Goal: Check status: Check status

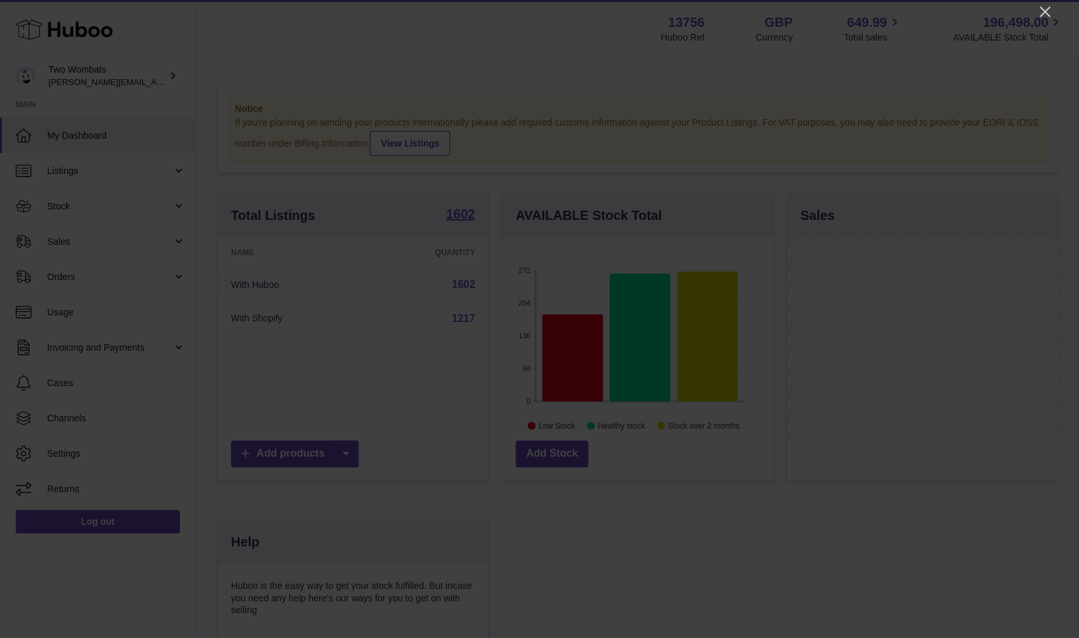
scroll to position [654116, 654049]
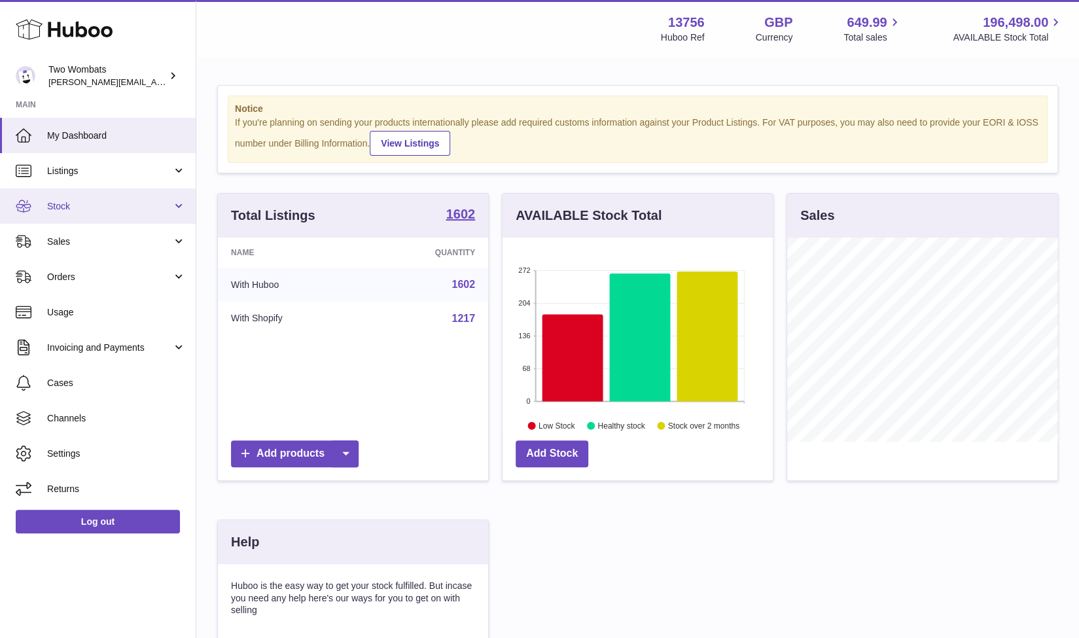
click at [116, 203] on span "Stock" at bounding box center [109, 206] width 125 height 12
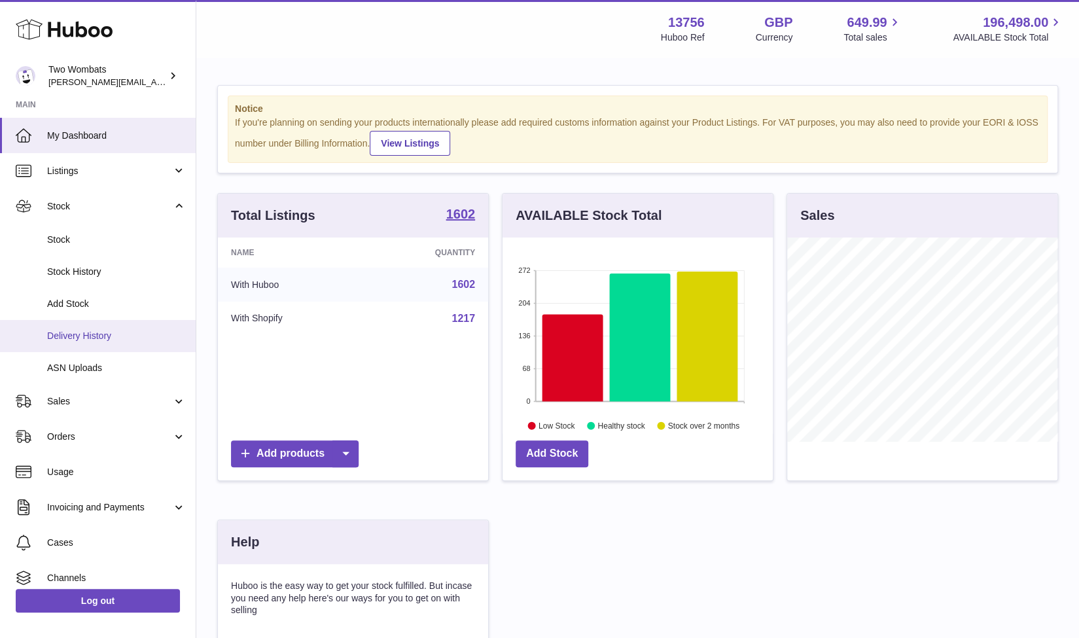
click at [119, 337] on span "Delivery History" at bounding box center [116, 336] width 139 height 12
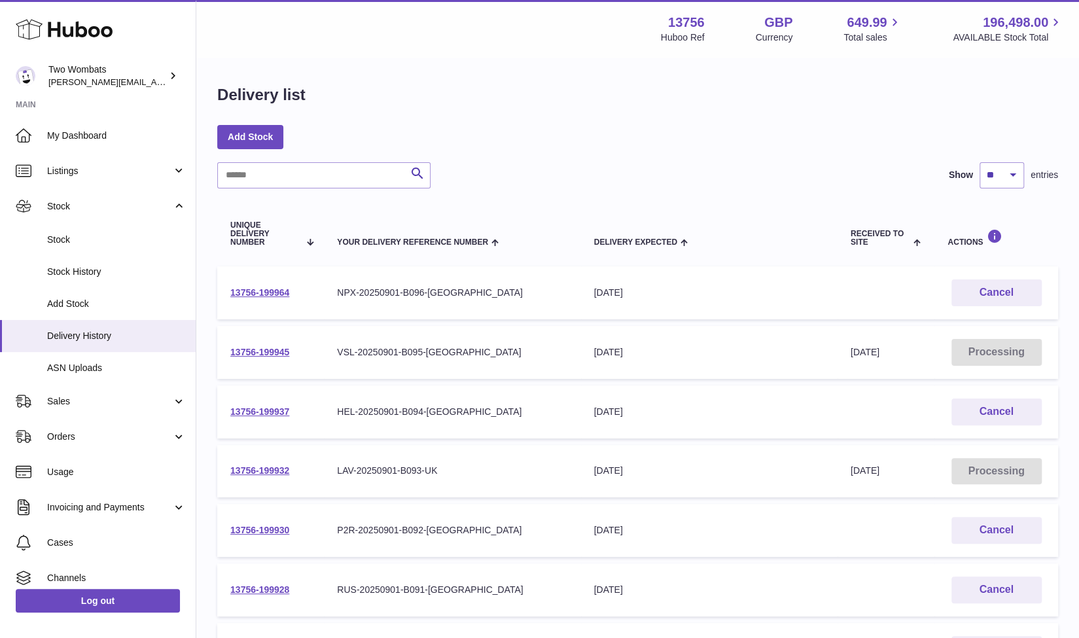
scroll to position [1, 0]
click at [275, 467] on link "13756-199932" at bounding box center [259, 470] width 59 height 10
click at [257, 349] on link "13756-199945" at bounding box center [259, 351] width 59 height 10
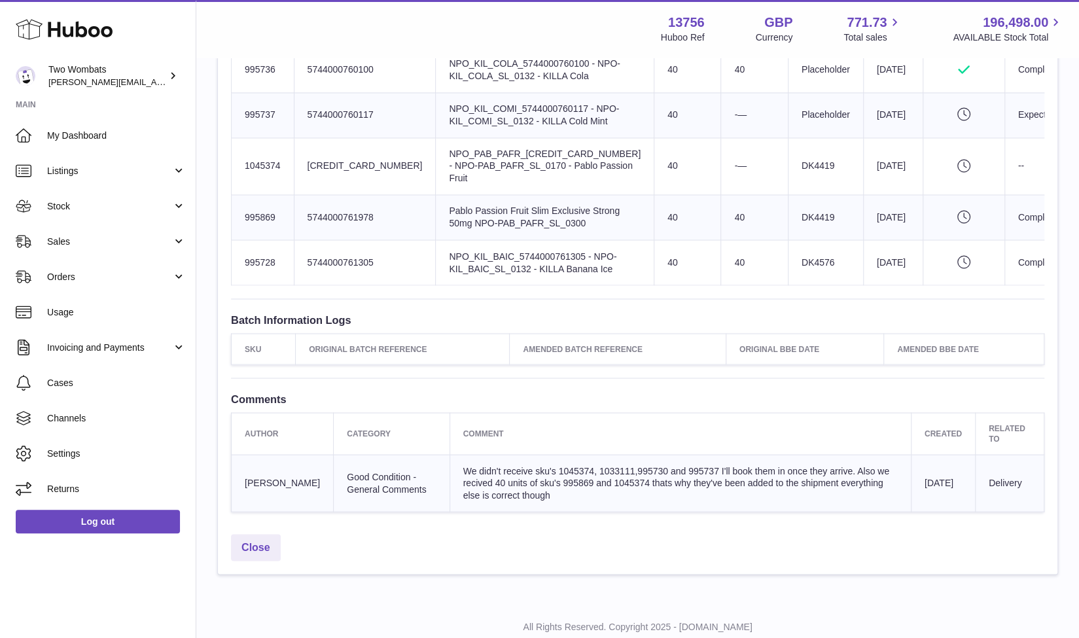
scroll to position [1368, 0]
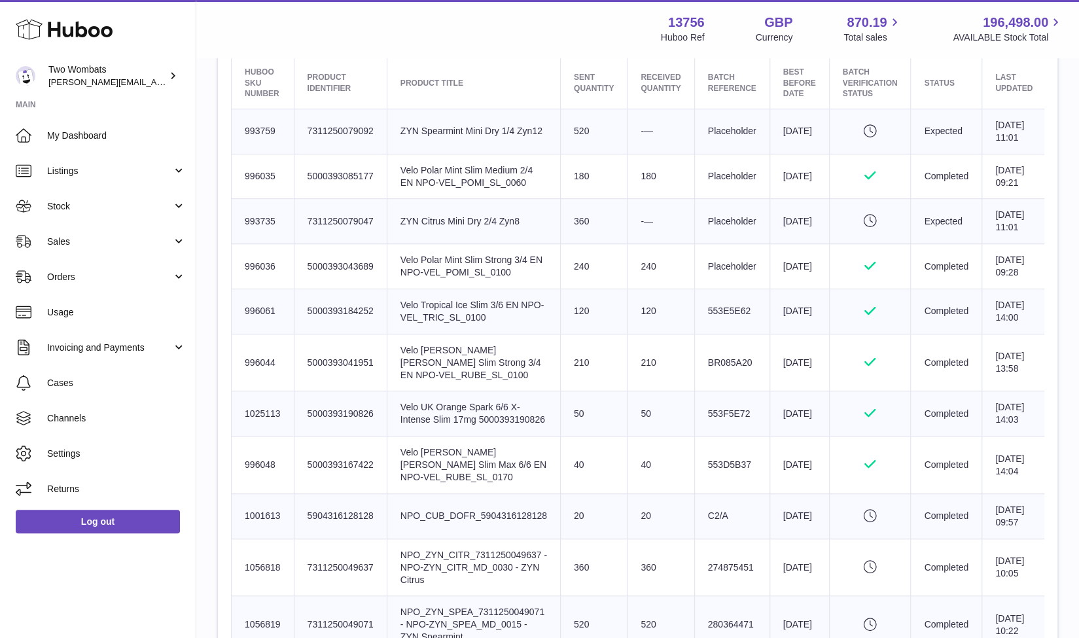
scroll to position [518, 0]
drag, startPoint x: 745, startPoint y: 354, endPoint x: 821, endPoint y: 440, distance: 115.0
click at [821, 440] on tbody "Huboo SKU Number 993759 Client Identifier 7311250079092 Product title ZYN Spear…" at bounding box center [639, 380] width 815 height 544
click at [821, 391] on td "Best Before Date 2026-07-31" at bounding box center [799, 362] width 60 height 58
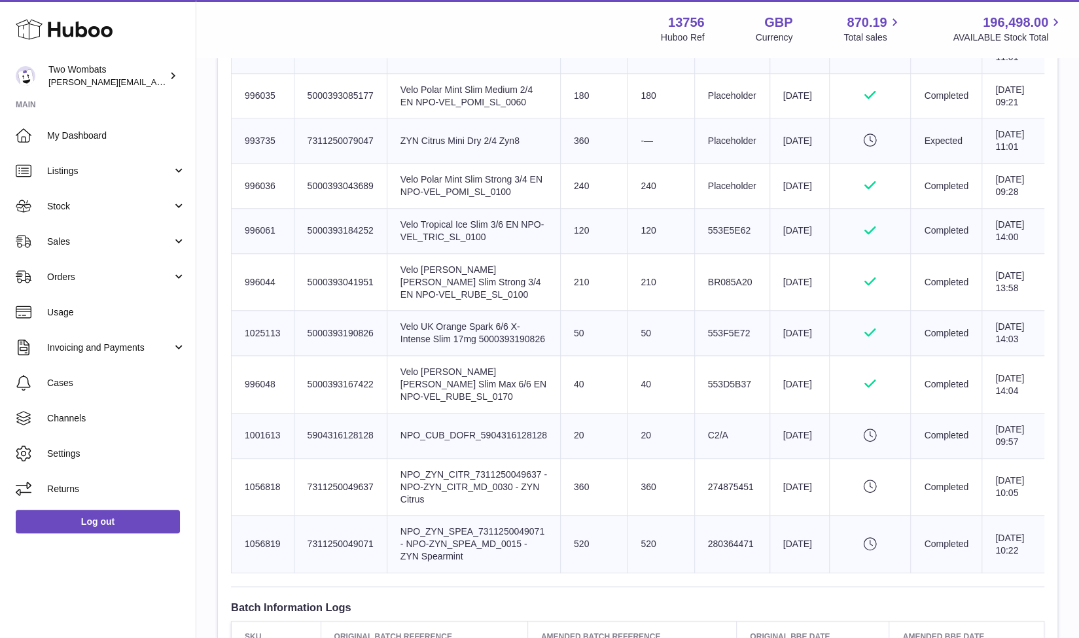
scroll to position [599, 0]
drag, startPoint x: 711, startPoint y: 390, endPoint x: 736, endPoint y: 421, distance: 40.5
click at [736, 355] on td "Batch Reference 553F5E72" at bounding box center [731, 331] width 75 height 45
drag, startPoint x: 747, startPoint y: 401, endPoint x: 692, endPoint y: 411, distance: 56.5
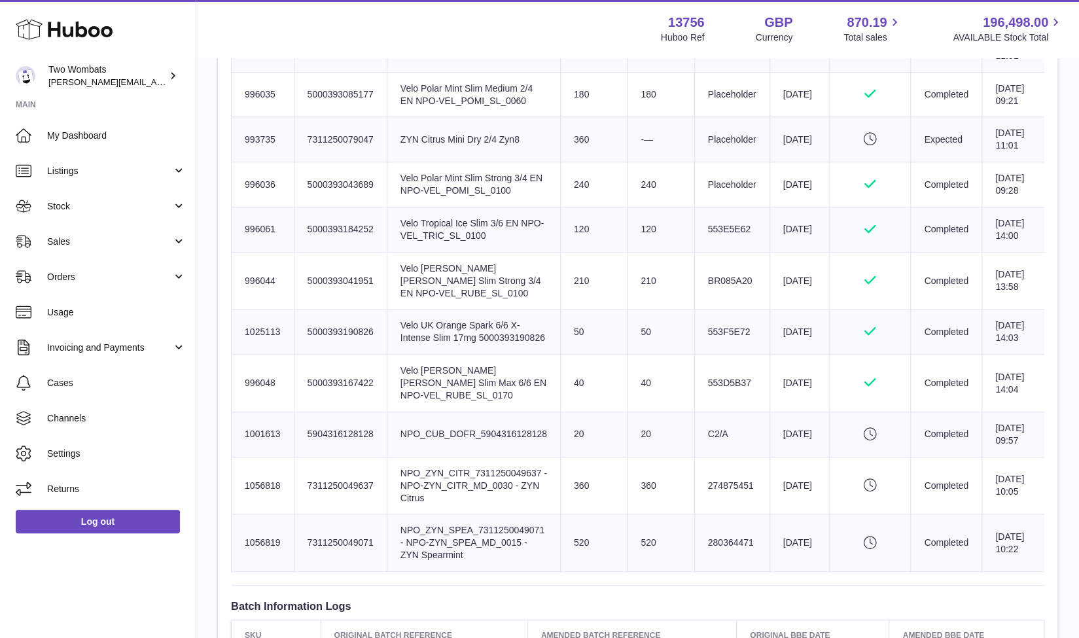
click at [692, 355] on tr "Huboo SKU Number 1025113 Client Identifier 5000393190826 Product title Velo UK …" at bounding box center [639, 331] width 815 height 45
drag, startPoint x: 718, startPoint y: 341, endPoint x: 749, endPoint y: 406, distance: 71.7
click at [749, 406] on tbody "Huboo SKU Number 993759 Client Identifier 7311250079092 Product title ZYN Spear…" at bounding box center [639, 299] width 815 height 544
drag, startPoint x: 713, startPoint y: 344, endPoint x: 751, endPoint y: 400, distance: 68.4
click at [751, 400] on tbody "Huboo SKU Number 993759 Client Identifier 7311250079092 Product title ZYN Spear…" at bounding box center [639, 299] width 815 height 544
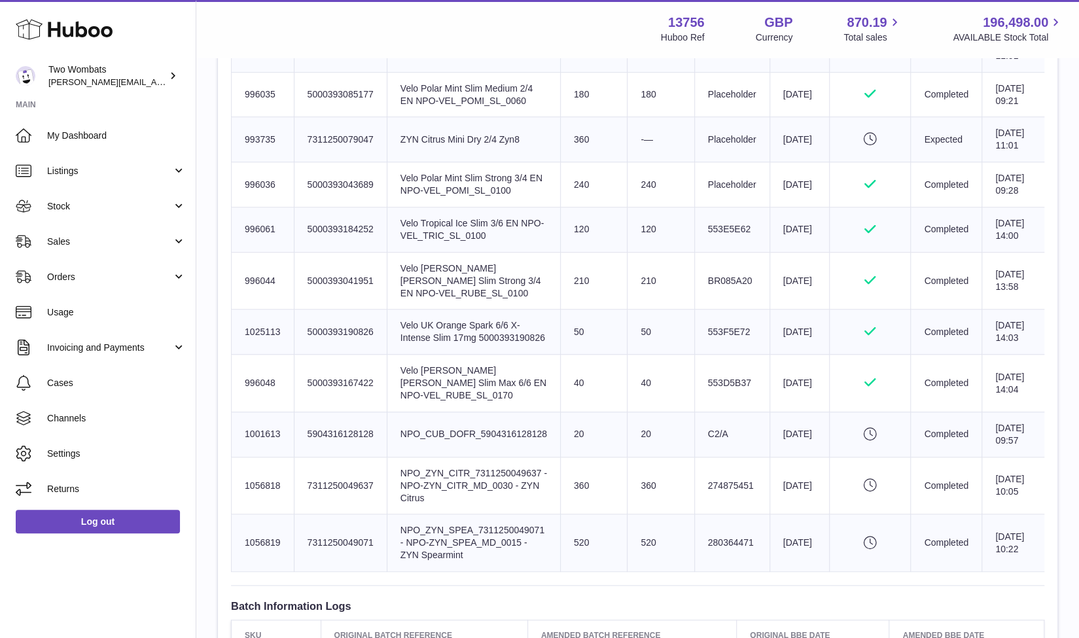
click at [751, 355] on td "Batch Reference 553F5E72" at bounding box center [731, 331] width 75 height 45
